Goal: Task Accomplishment & Management: Use online tool/utility

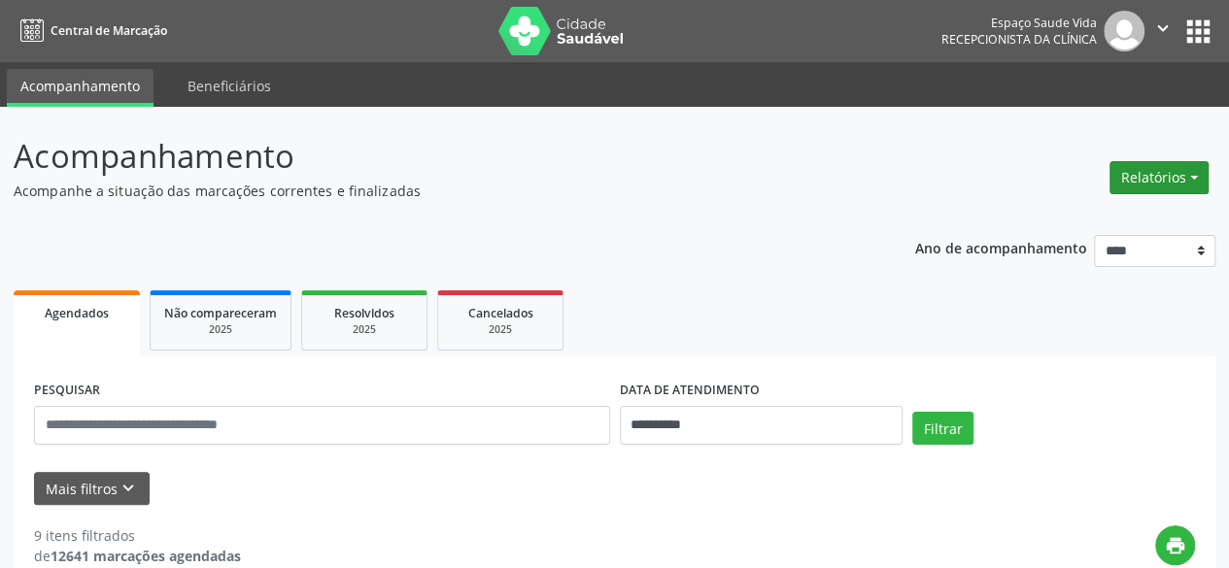
click at [1146, 176] on button "Relatórios" at bounding box center [1158, 177] width 99 height 33
click at [1027, 231] on link "Agendamentos" at bounding box center [1105, 218] width 209 height 27
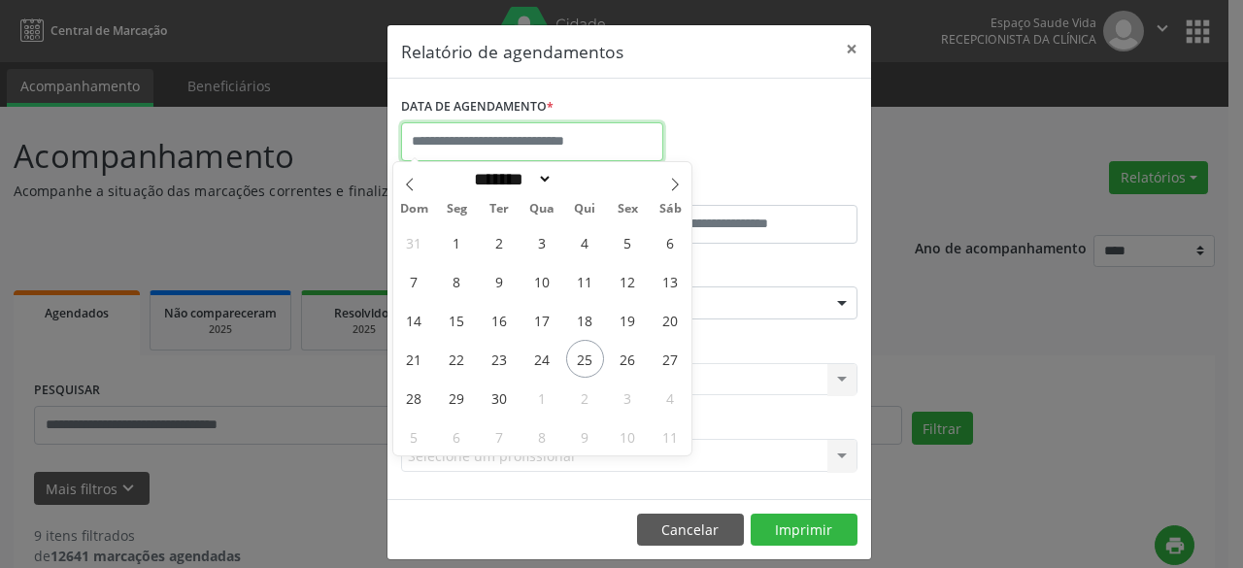
click at [581, 147] on input "text" at bounding box center [532, 141] width 262 height 39
click at [627, 364] on span "26" at bounding box center [628, 359] width 38 height 38
type input "**********"
click at [627, 364] on span "26" at bounding box center [628, 359] width 38 height 38
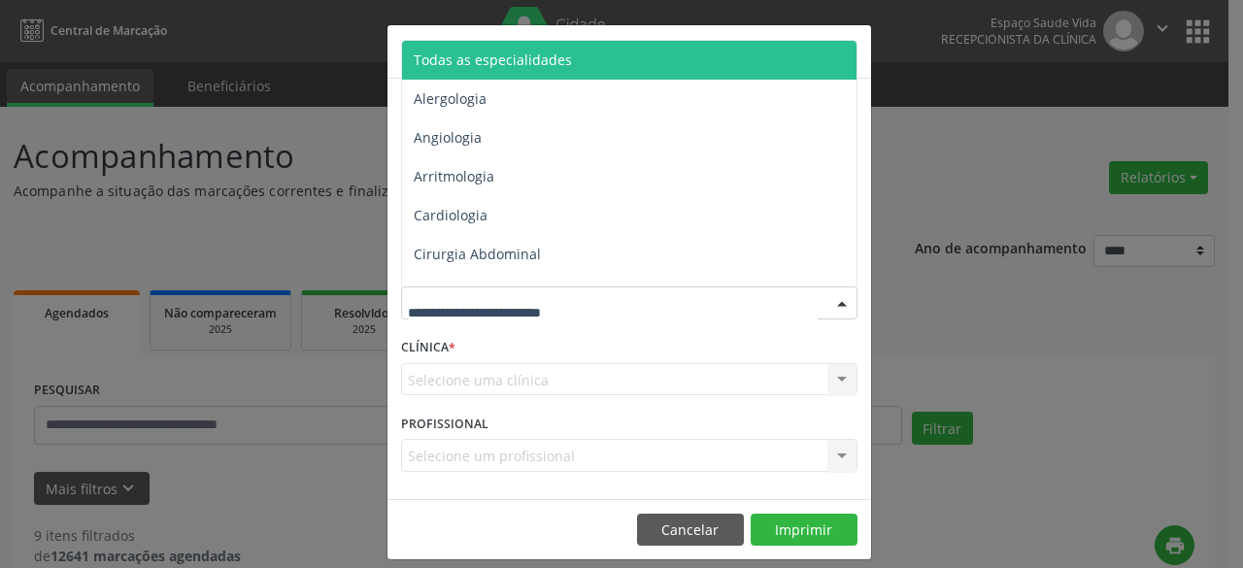
click at [582, 302] on div at bounding box center [629, 303] width 457 height 33
type input "***"
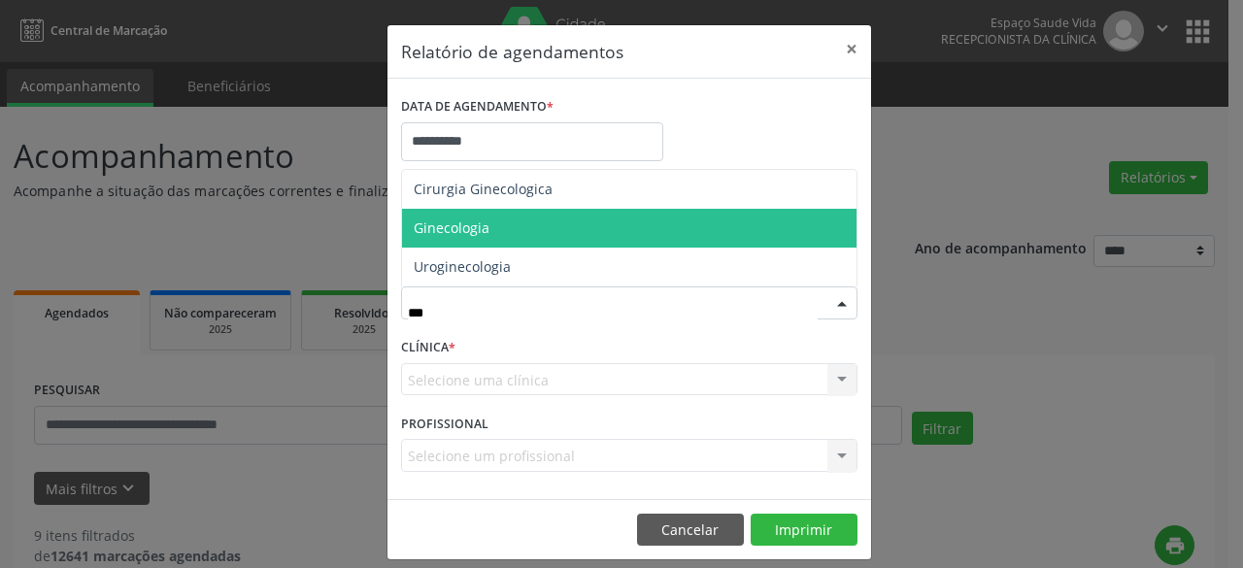
click at [486, 222] on span "Ginecologia" at bounding box center [629, 228] width 455 height 39
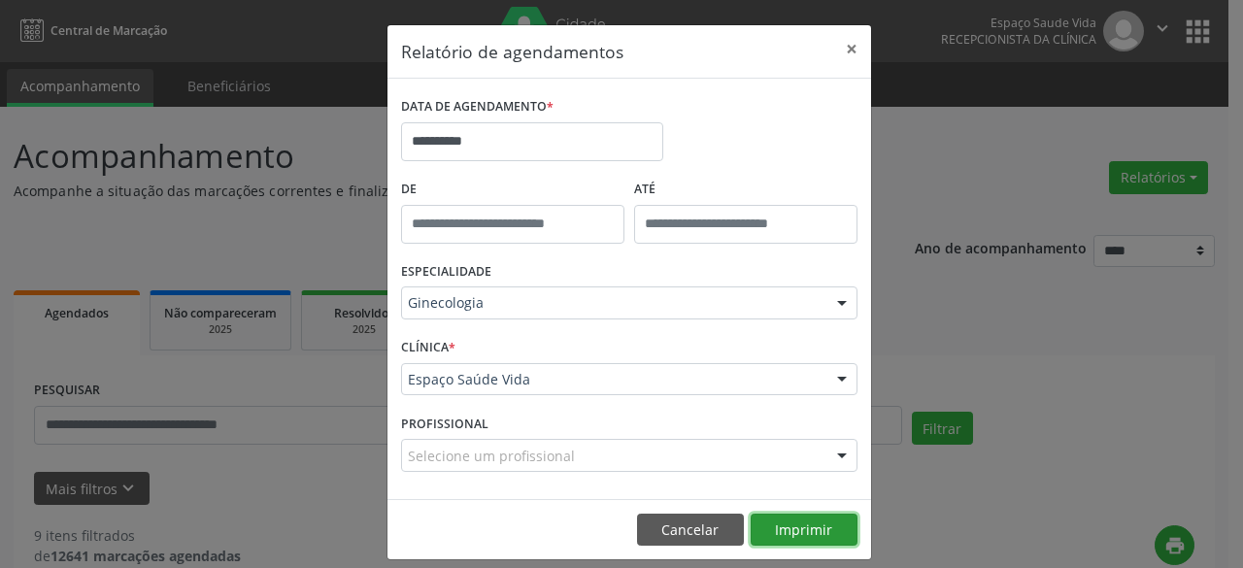
click at [806, 537] on button "Imprimir" at bounding box center [804, 530] width 107 height 33
click at [838, 46] on button "×" at bounding box center [851, 49] width 39 height 48
